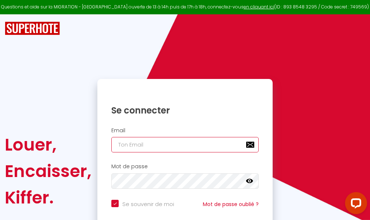
click at [176, 146] on input "email" at bounding box center [184, 144] width 147 height 15
type input "m"
checkbox input "true"
type input "ma"
checkbox input "true"
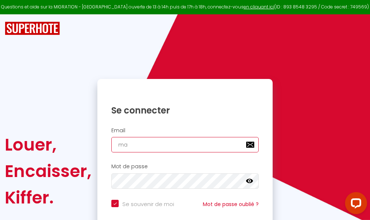
type input "mar"
checkbox input "true"
type input "marc"
checkbox input "true"
type input "marcd"
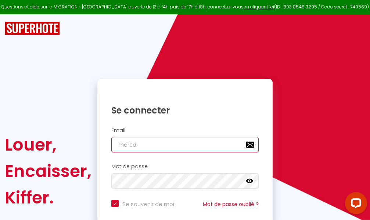
checkbox input "true"
type input "marcdp"
checkbox input "true"
type input "marcdpo"
checkbox input "true"
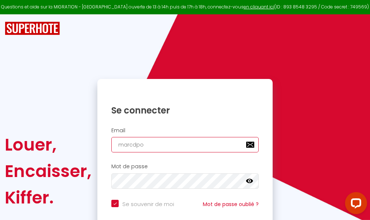
type input "marcdpoz"
checkbox input "true"
type input "marcdpoz."
checkbox input "true"
type input "marcdpoz.l"
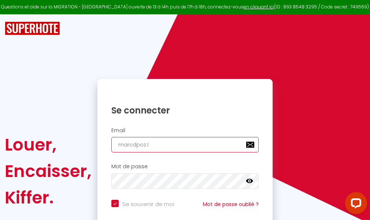
checkbox input "true"
type input "marcdpoz.lo"
checkbox input "true"
type input "marcdpoz.loc"
checkbox input "true"
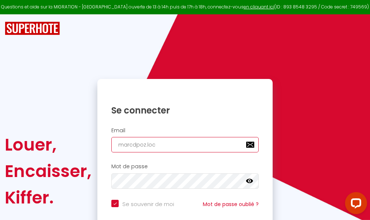
type input "marcdpoz.loca"
checkbox input "true"
type input "marcdpoz.locat"
checkbox input "true"
type input "marcdpoz.locati"
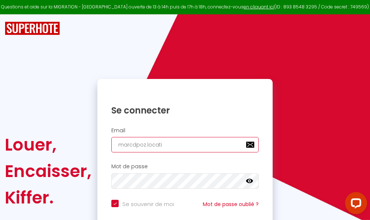
checkbox input "true"
type input "marcdpoz.locatio"
checkbox input "true"
type input "marcdpoz.location"
checkbox input "true"
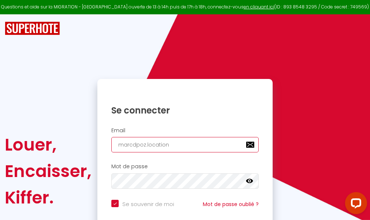
type input "marcdpoz.location@"
checkbox input "true"
type input "marcdpoz.location@g"
checkbox input "true"
type input "marcdpoz.location@gm"
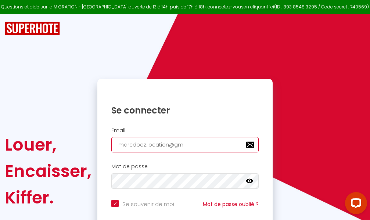
checkbox input "true"
type input "marcdpoz.location@gma"
checkbox input "true"
type input "marcdpoz.location@gmai"
checkbox input "true"
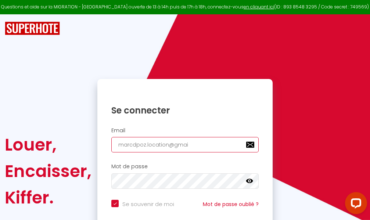
type input "[EMAIL_ADDRESS]"
checkbox input "true"
type input "[EMAIL_ADDRESS]."
checkbox input "true"
type input "marcdpoz.location@gmail.c"
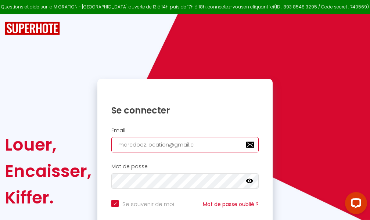
checkbox input "true"
type input "[EMAIL_ADDRESS][DOMAIN_NAME]"
checkbox input "true"
type input "[EMAIL_ADDRESS][DOMAIN_NAME]"
checkbox input "true"
